Goal: Navigation & Orientation: Find specific page/section

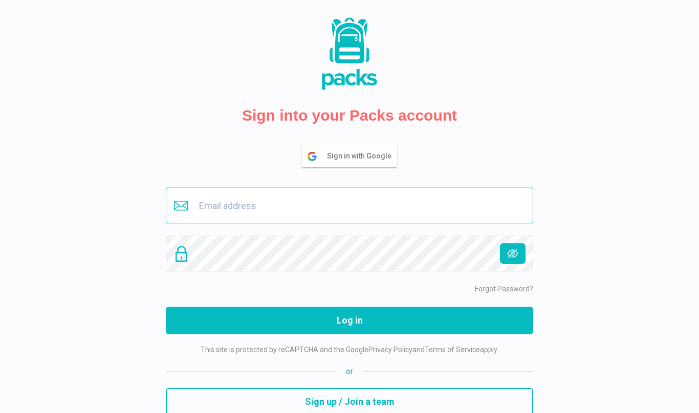
type input "[EMAIL_ADDRESS][DOMAIN_NAME]"
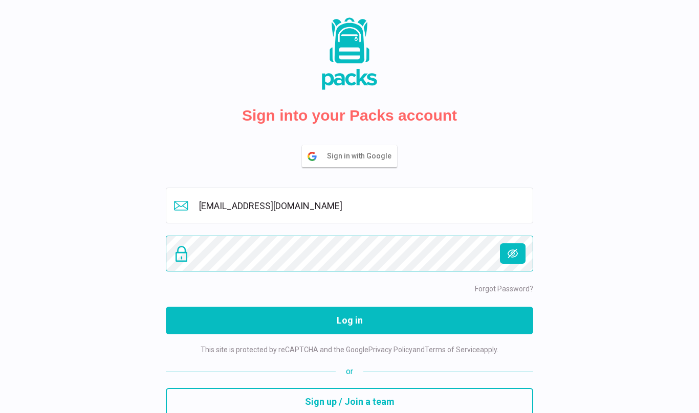
click at [349, 321] on button "Log in" at bounding box center [349, 321] width 367 height 28
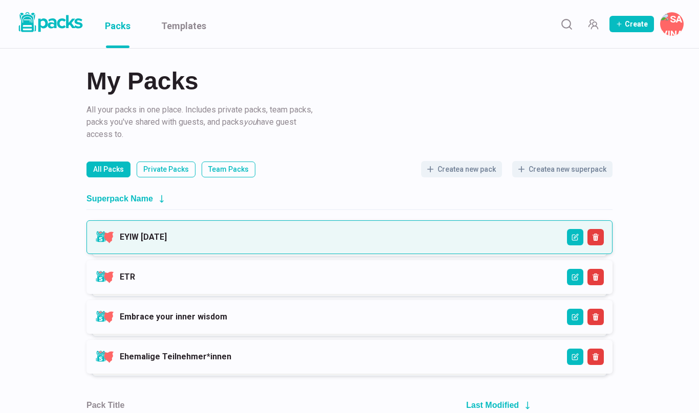
click at [167, 233] on link "EYIW 3 - April 2025" at bounding box center [143, 237] width 47 height 10
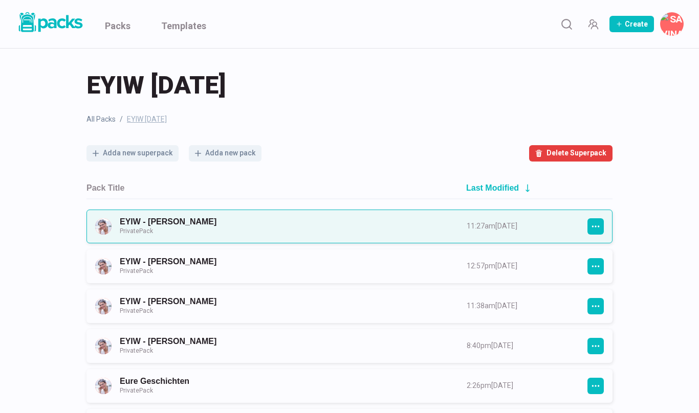
click at [271, 230] on link "EYIW - Susanne Sohnius Private Pack" at bounding box center [284, 226] width 328 height 19
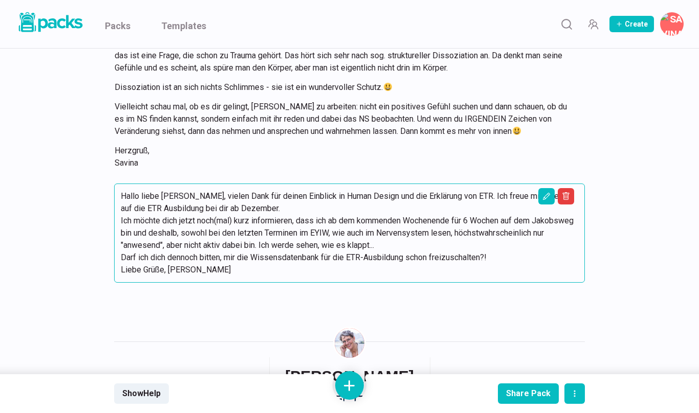
scroll to position [1590, 0]
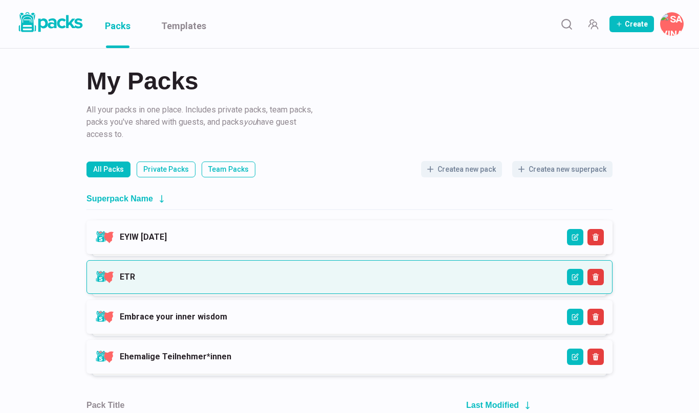
click at [135, 272] on link "ETR" at bounding box center [127, 277] width 15 height 10
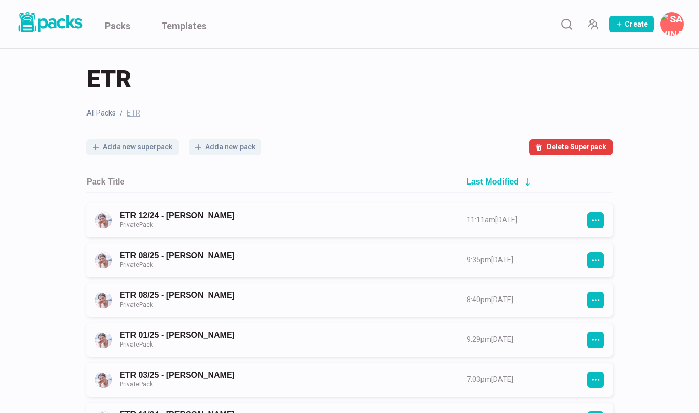
scroll to position [7, 0]
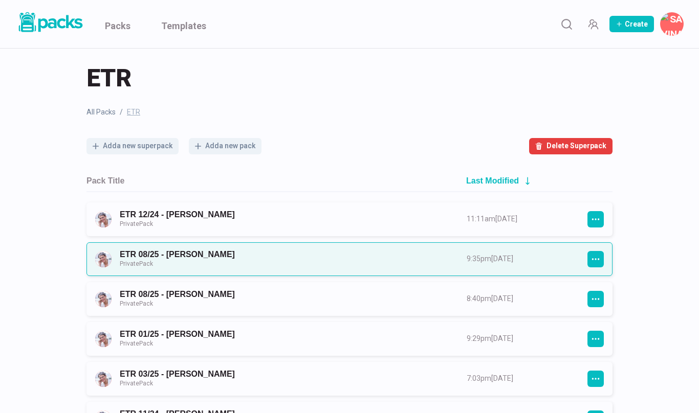
click at [245, 261] on link "ETR 08/25 - Susanne Maßbaum Private Pack" at bounding box center [284, 259] width 328 height 19
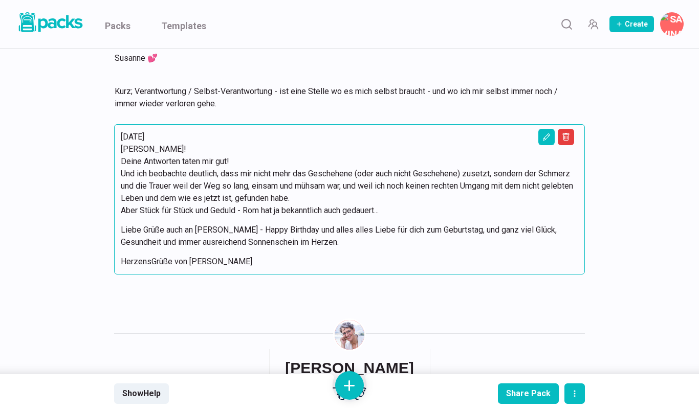
scroll to position [4210, 0]
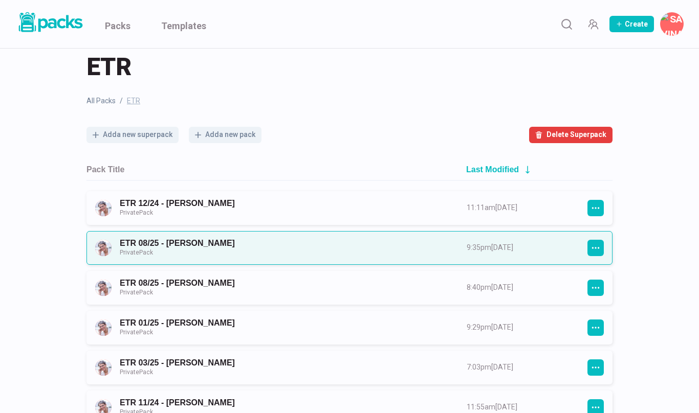
scroll to position [19, 0]
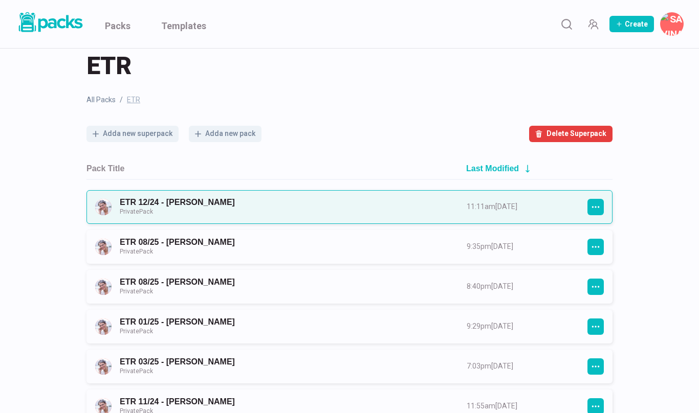
click at [206, 210] on link "ETR 12/24 - Lisa Pereira Private Pack" at bounding box center [284, 206] width 328 height 19
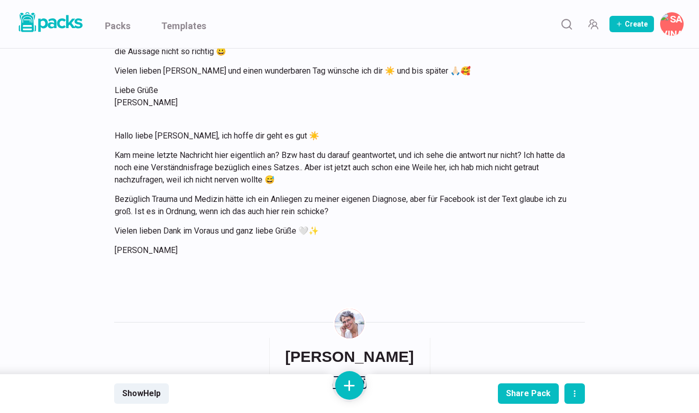
scroll to position [10190, 0]
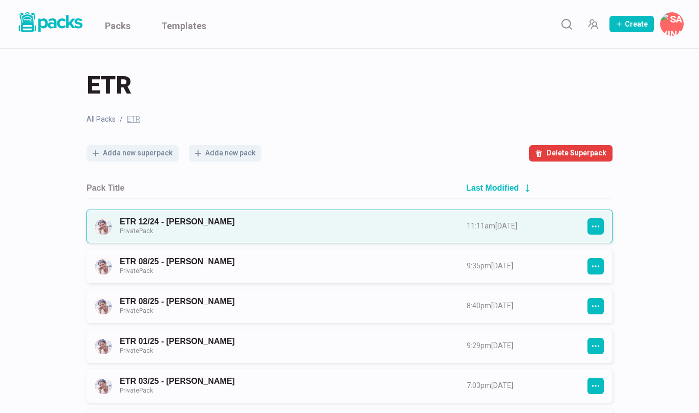
click at [235, 227] on link "ETR 12/24 - Lisa Pereira Private Pack" at bounding box center [284, 226] width 328 height 19
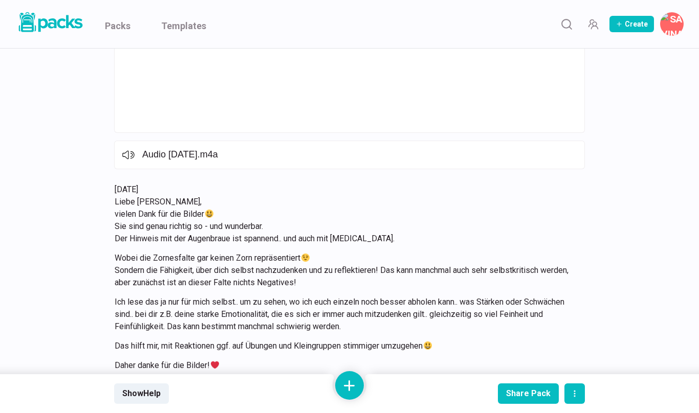
scroll to position [9721, 0]
